Goal: Task Accomplishment & Management: Manage account settings

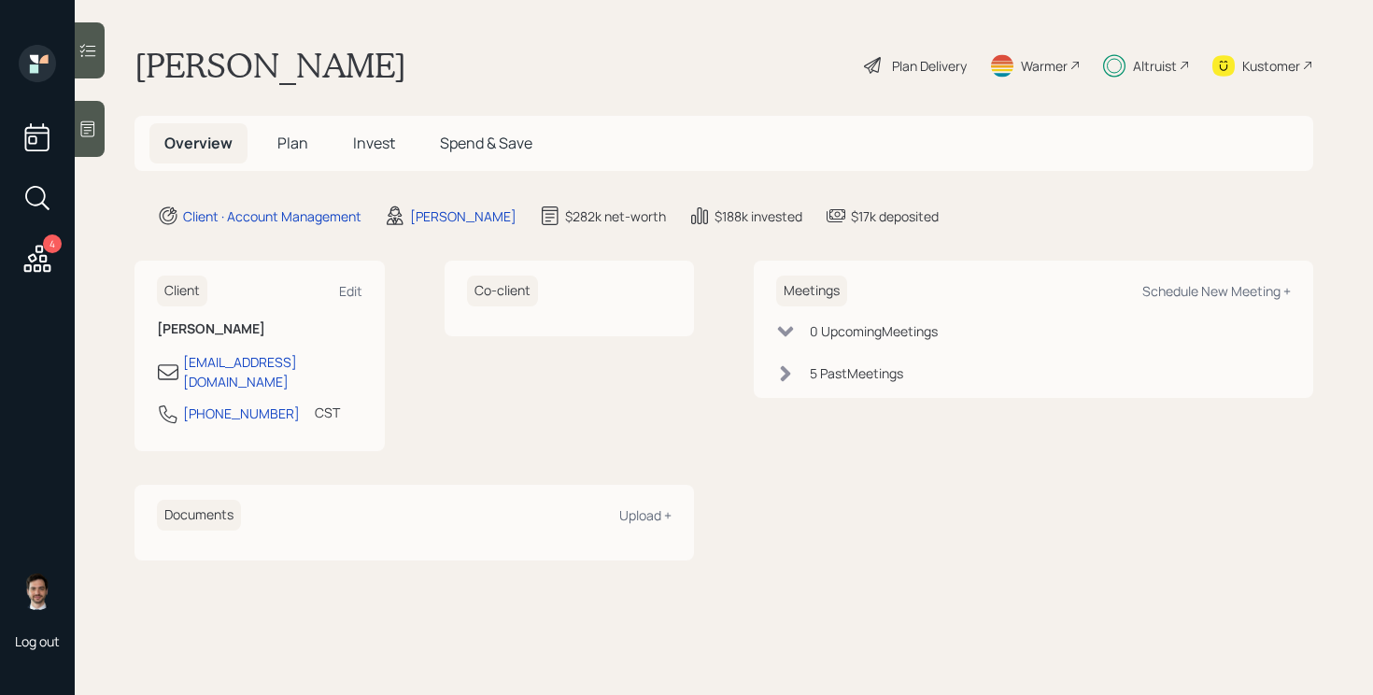
click at [298, 147] on span "Plan" at bounding box center [292, 143] width 31 height 21
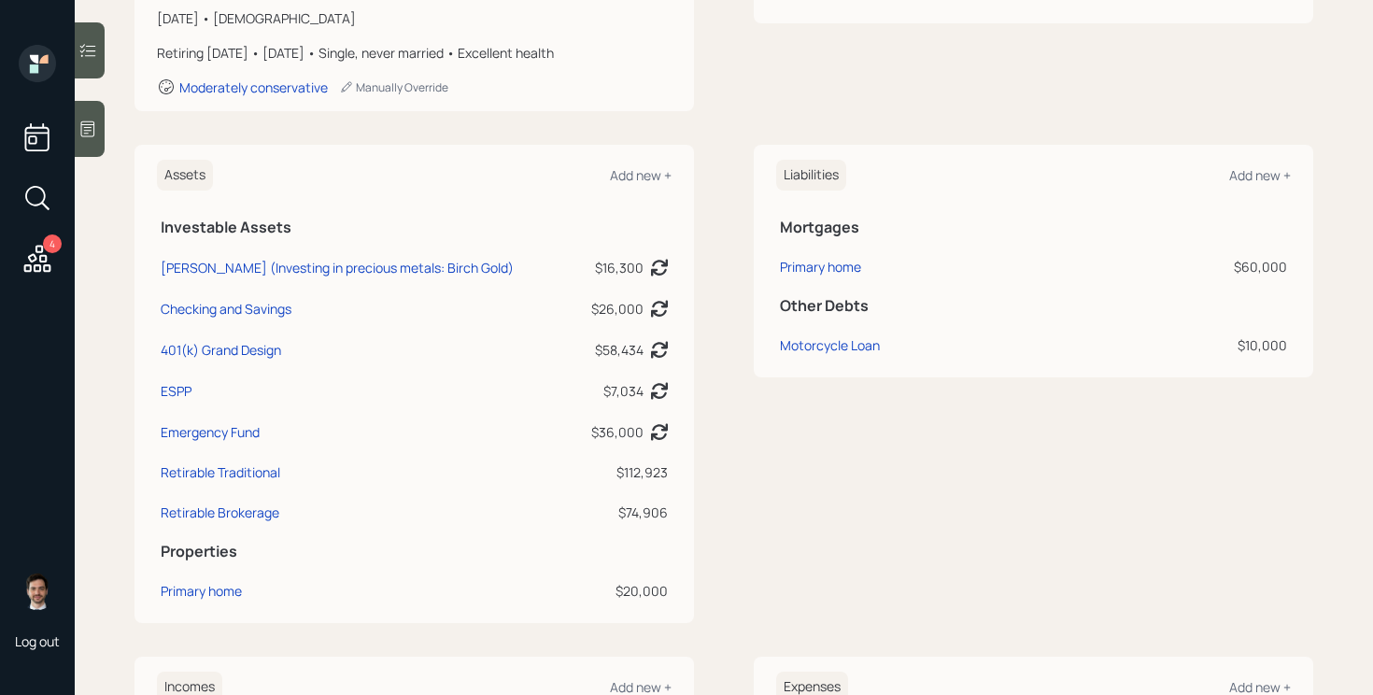
scroll to position [333, 0]
click at [226, 347] on div "401(k) Grand Design" at bounding box center [221, 351] width 120 height 20
select select "company_sponsored"
select select "balanced"
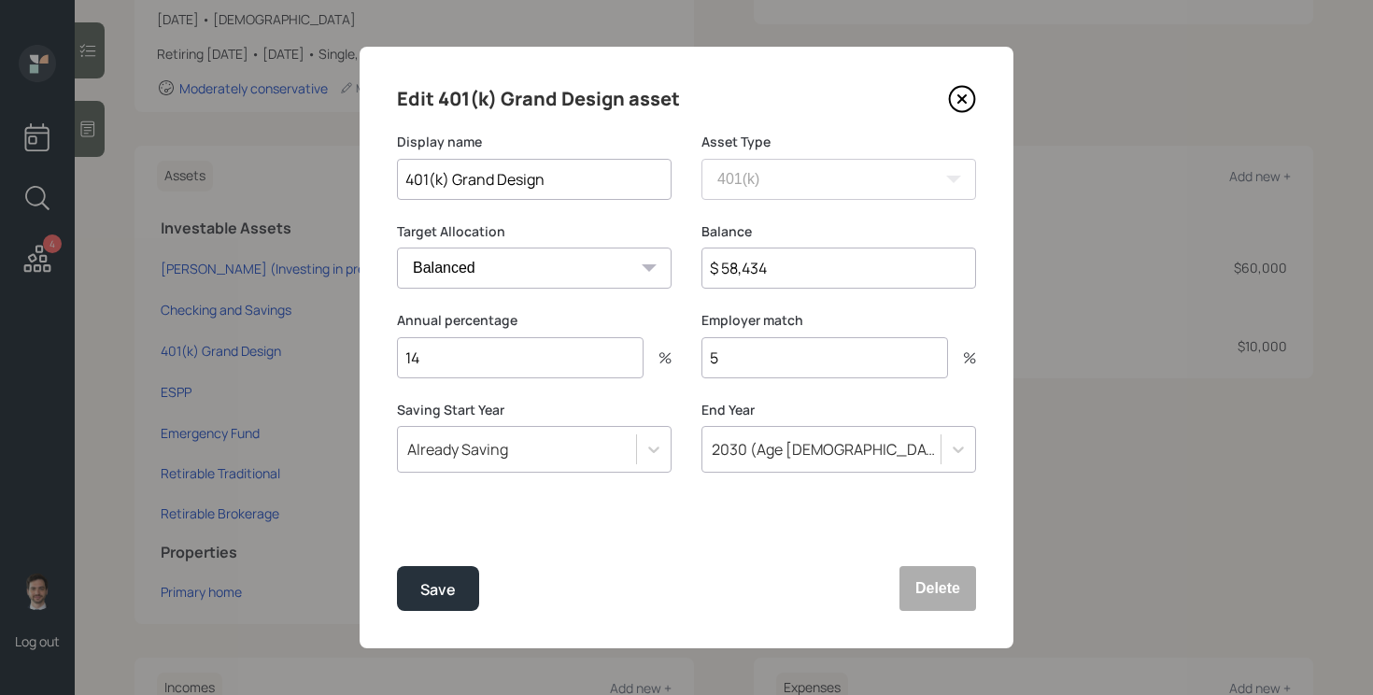
click at [783, 270] on input "$ 58,434" at bounding box center [838, 267] width 275 height 41
type input "$ 70,000"
click at [397, 566] on button "Save" at bounding box center [438, 588] width 82 height 45
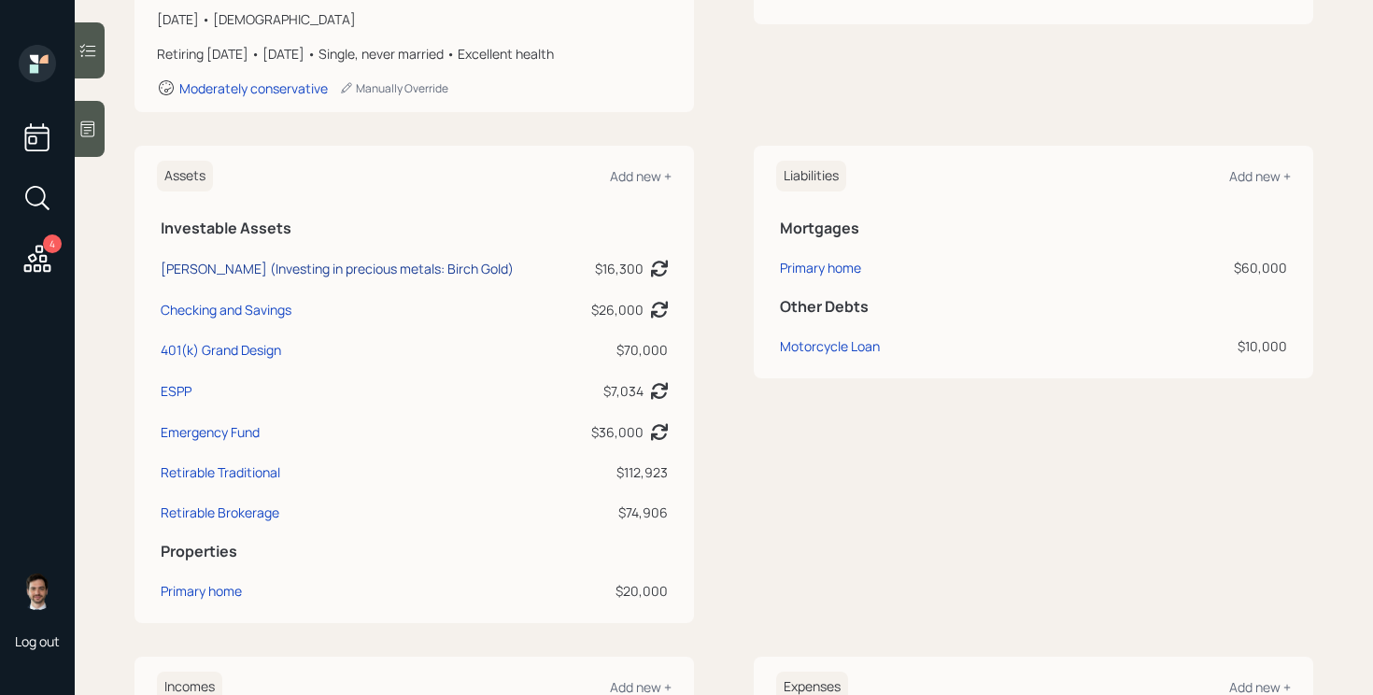
click at [417, 266] on div "Roth IRA (Investing in precious metals: Birch Gold)" at bounding box center [337, 269] width 353 height 20
select select "roth_ira"
select select "balanced"
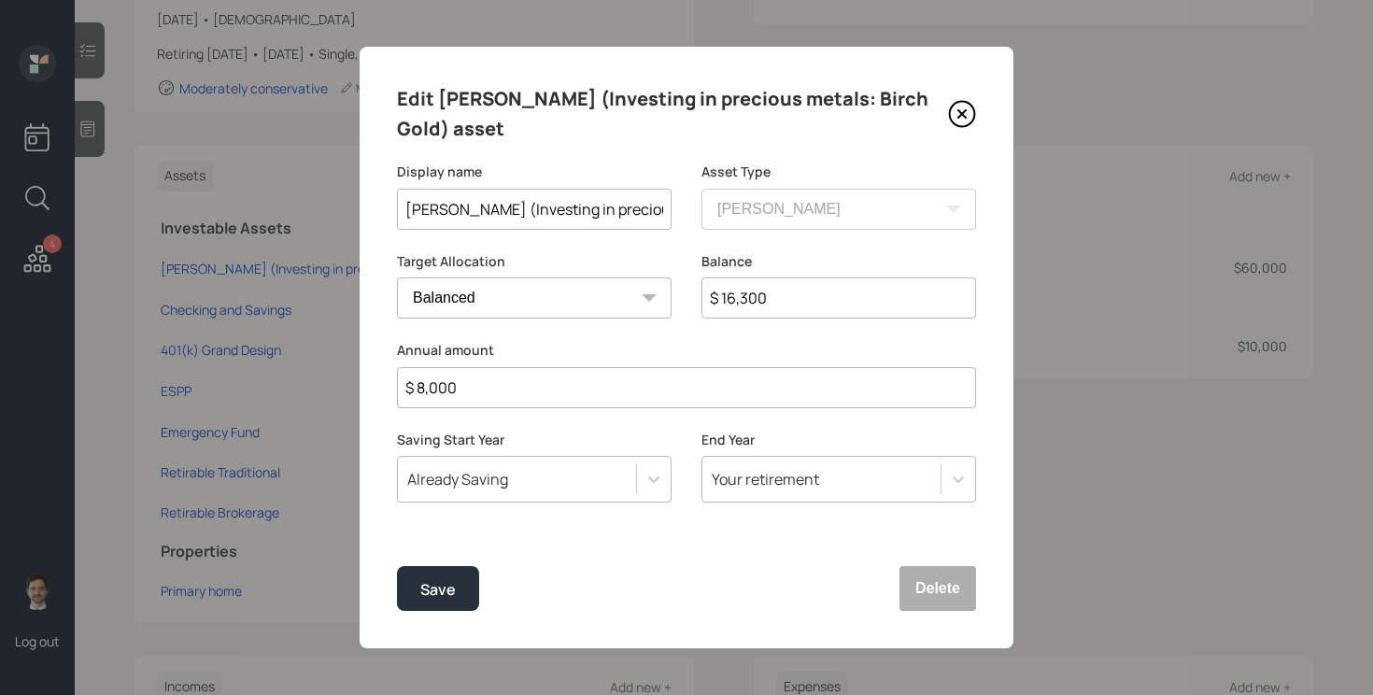
click at [831, 301] on input "$ 16,300" at bounding box center [838, 297] width 275 height 41
click at [966, 113] on icon at bounding box center [962, 114] width 28 height 28
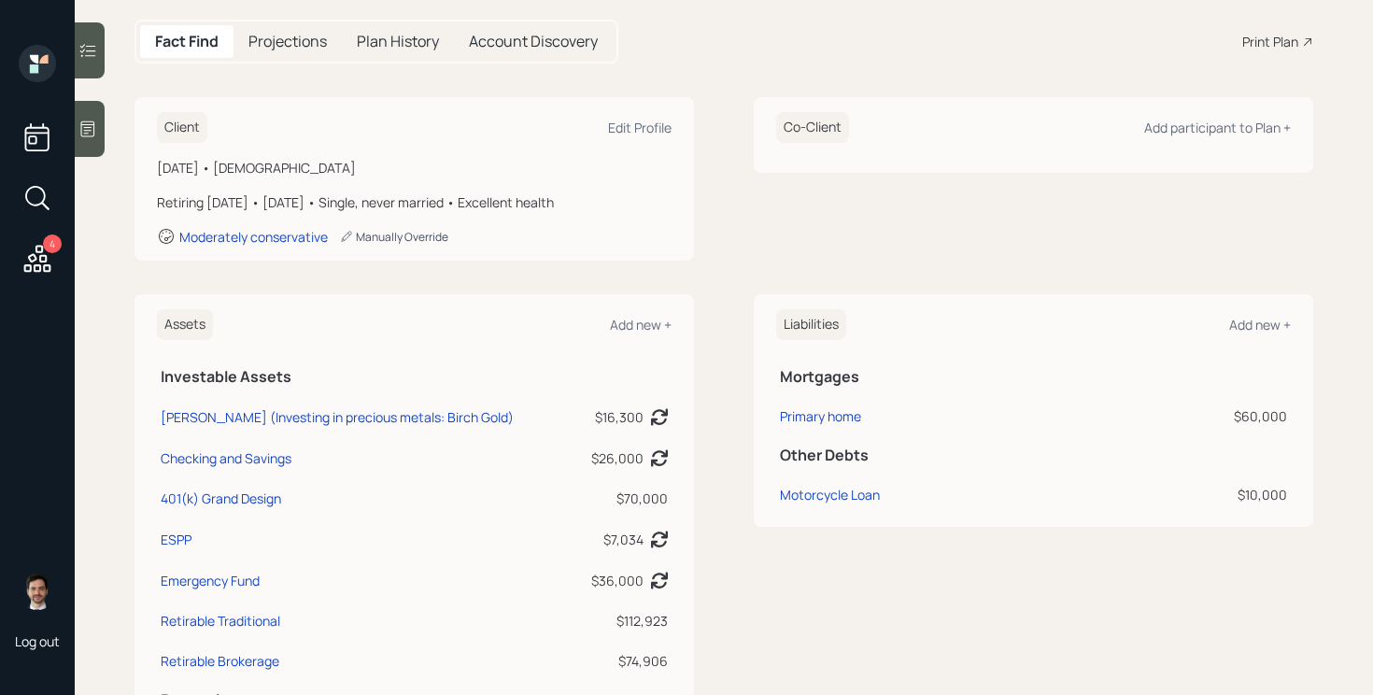
scroll to position [186, 0]
click at [408, 412] on div "Roth IRA (Investing in precious metals: Birch Gold)" at bounding box center [337, 416] width 353 height 20
select select "roth_ira"
select select "balanced"
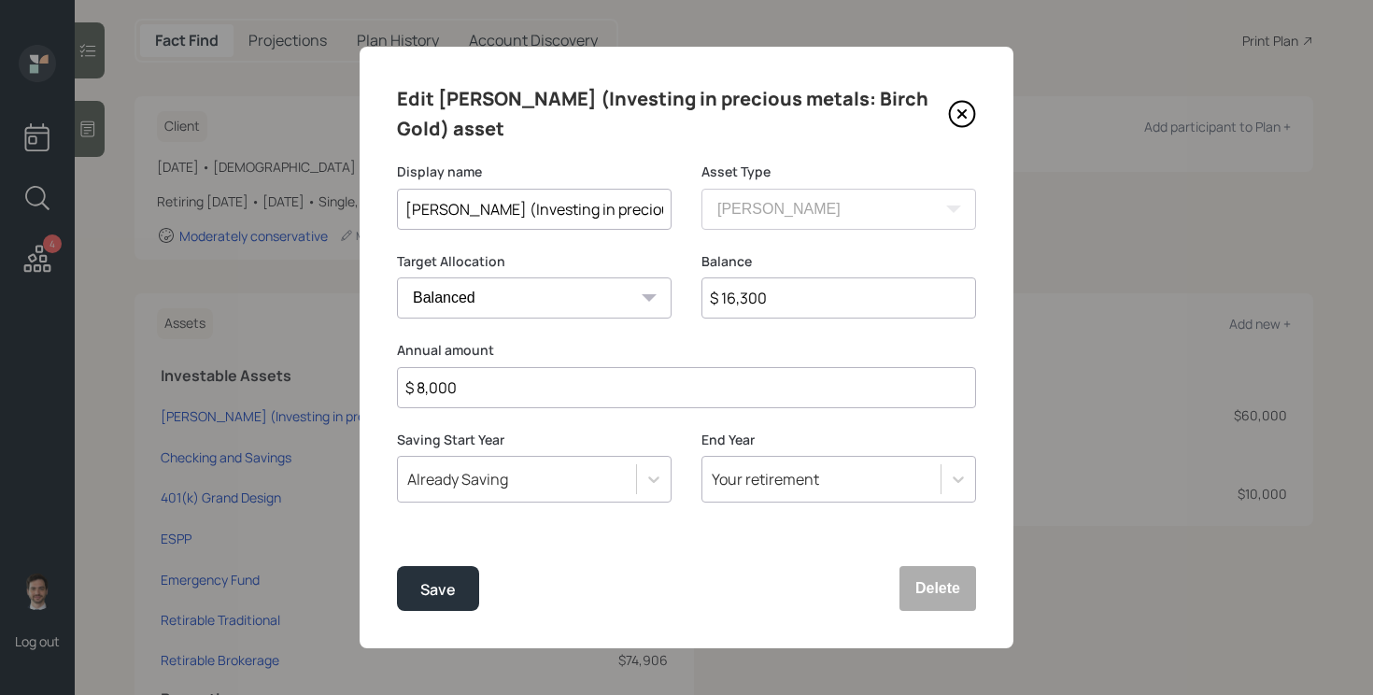
click at [962, 120] on icon at bounding box center [962, 114] width 28 height 28
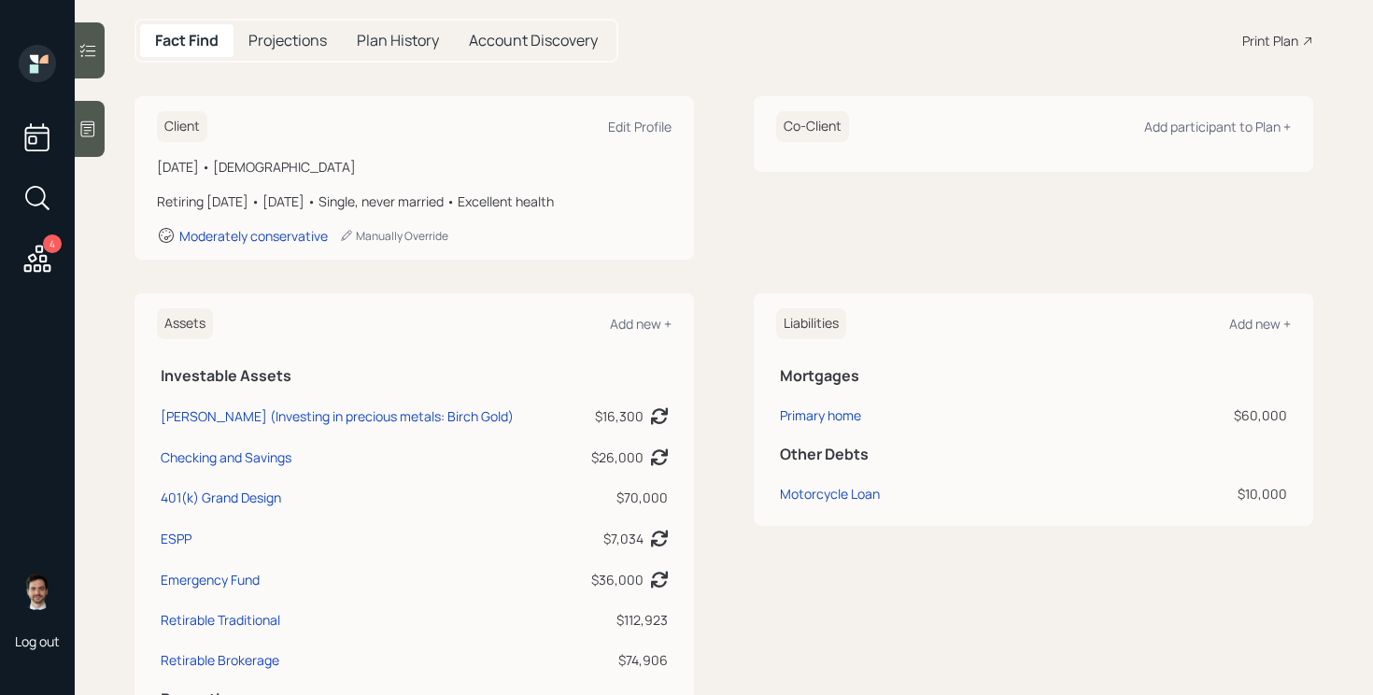
click at [726, 258] on div "Client Edit Profile December 26, 1968 • 56 years old Retiring in 5 years • Dece…" at bounding box center [723, 177] width 1178 height 163
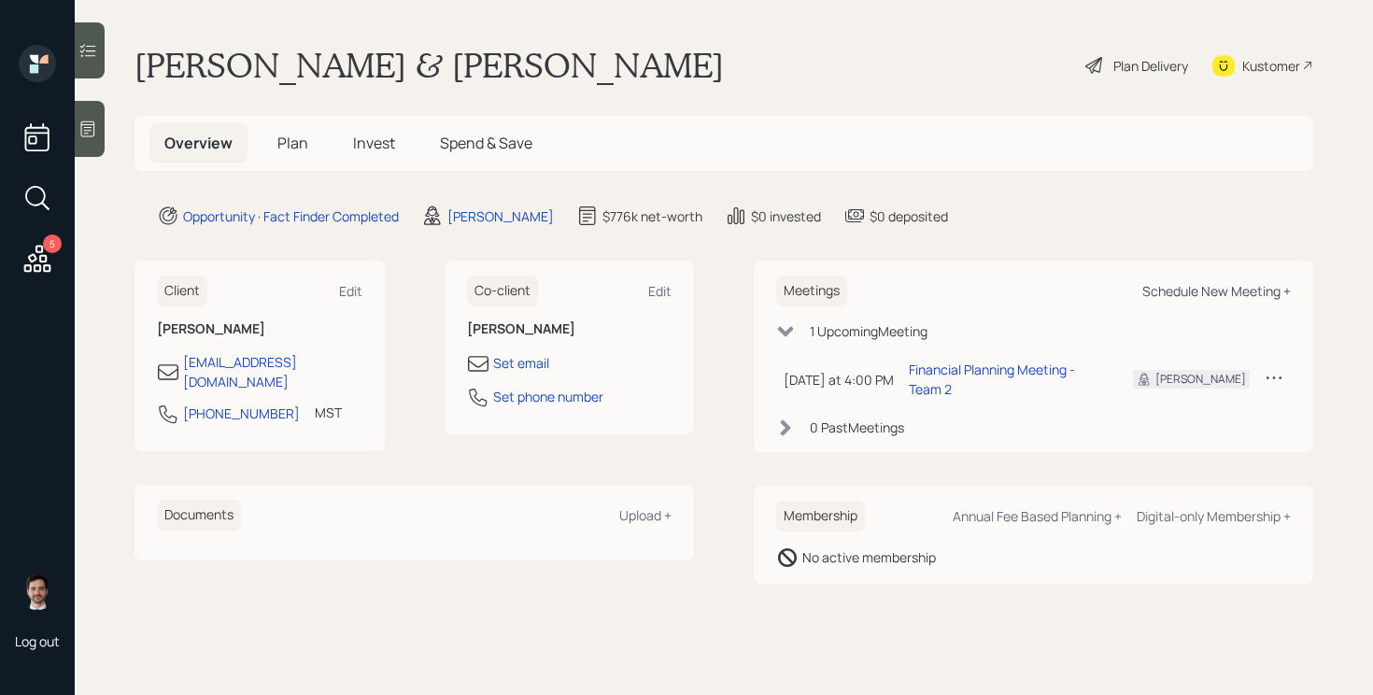
click at [1211, 290] on div "Schedule New Meeting +" at bounding box center [1216, 291] width 148 height 18
select select "ef6b64e1-8f62-4a74-b865-a7df4b35b836"
